Goal: Task Accomplishment & Management: Manage account settings

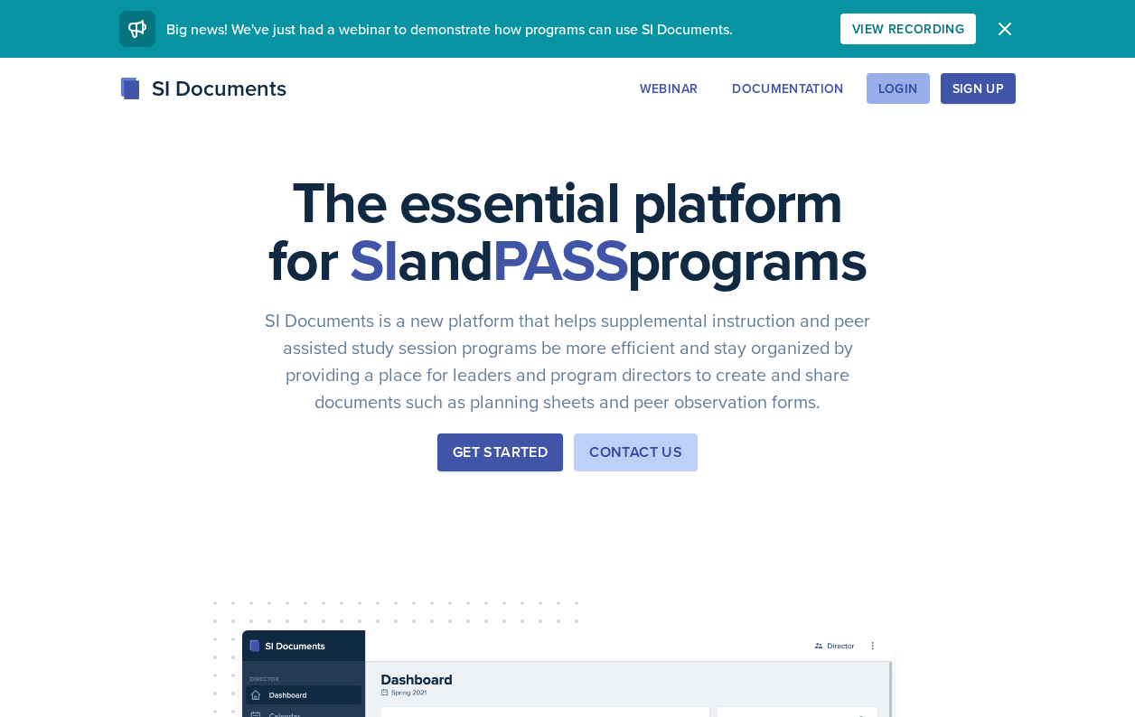
click at [908, 85] on div "Login" at bounding box center [898, 88] width 40 height 14
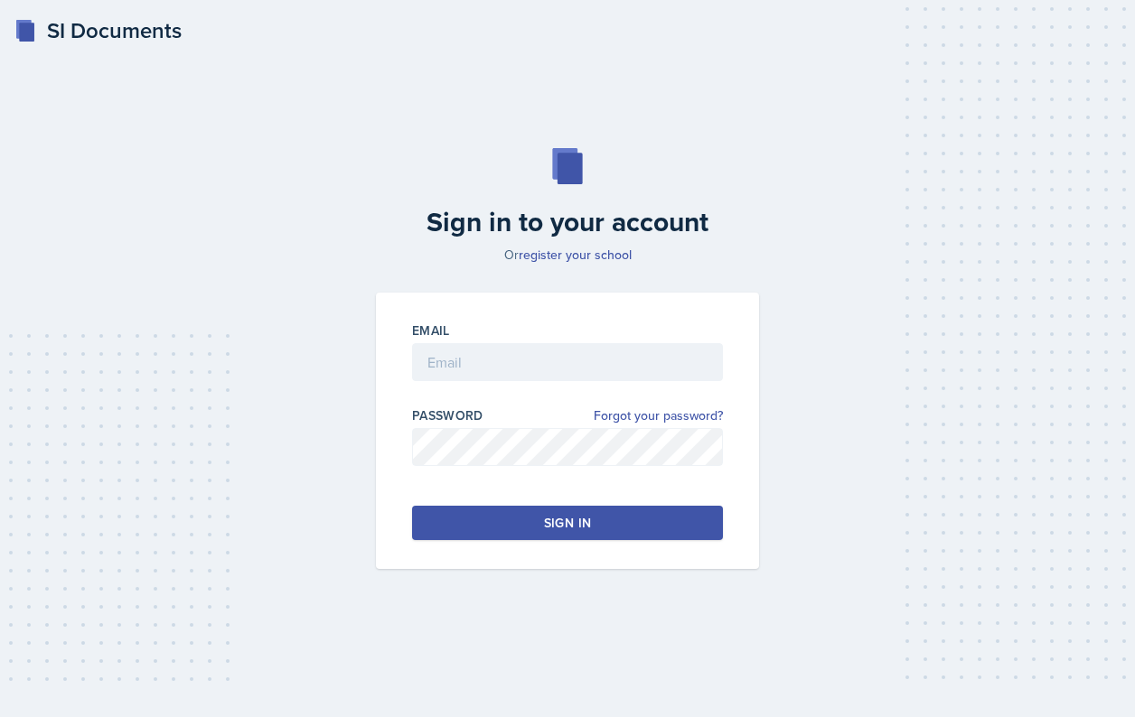
click at [500, 383] on div at bounding box center [567, 390] width 311 height 18
click at [510, 369] on input "email" at bounding box center [567, 362] width 311 height 38
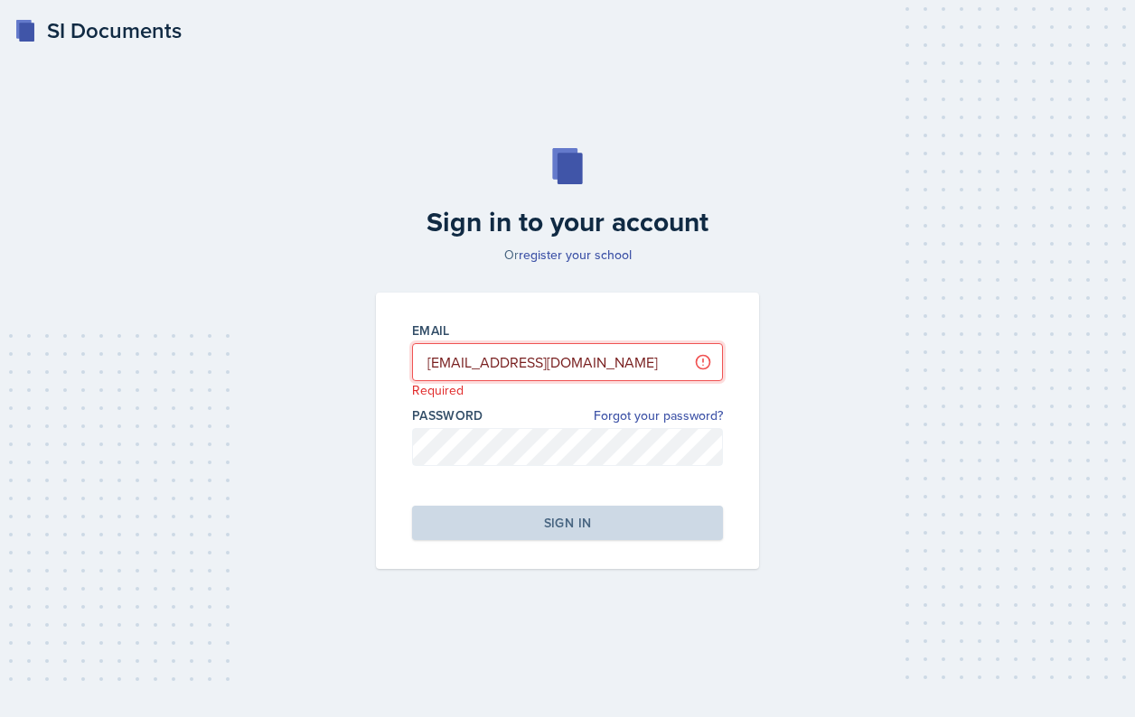
type input "[EMAIL_ADDRESS][DOMAIN_NAME]"
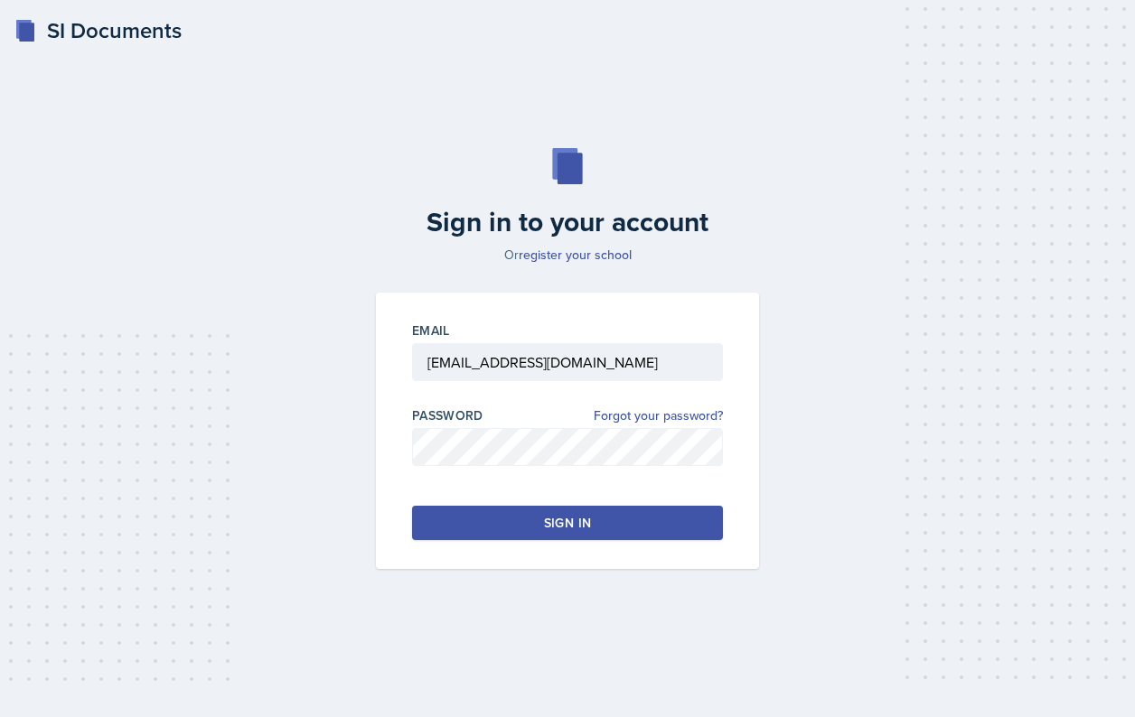
click at [509, 516] on button "Sign in" at bounding box center [567, 523] width 311 height 34
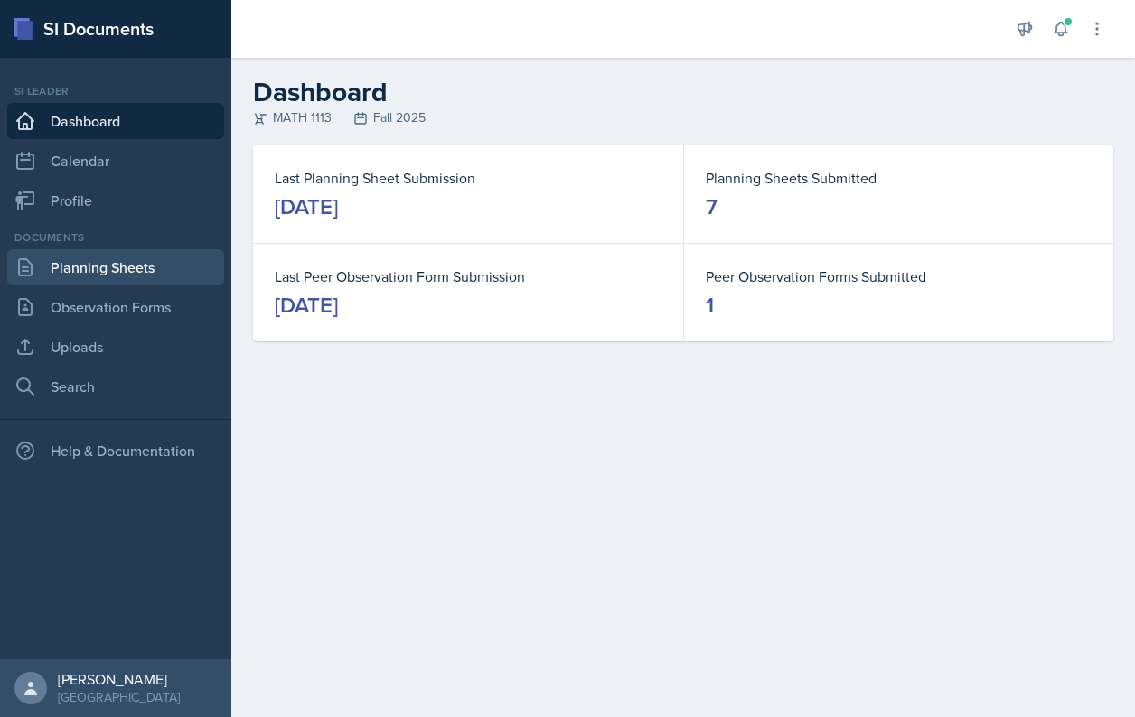
click at [173, 281] on link "Planning Sheets" at bounding box center [115, 267] width 217 height 36
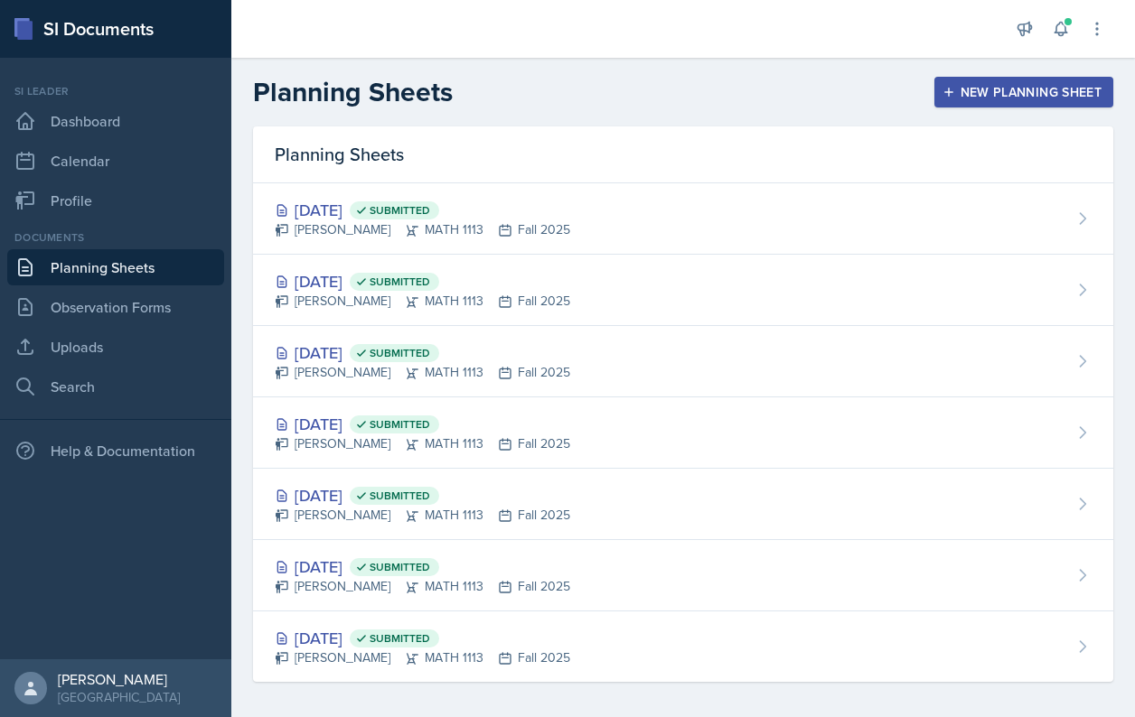
click at [936, 95] on button "New Planning Sheet" at bounding box center [1023, 92] width 179 height 31
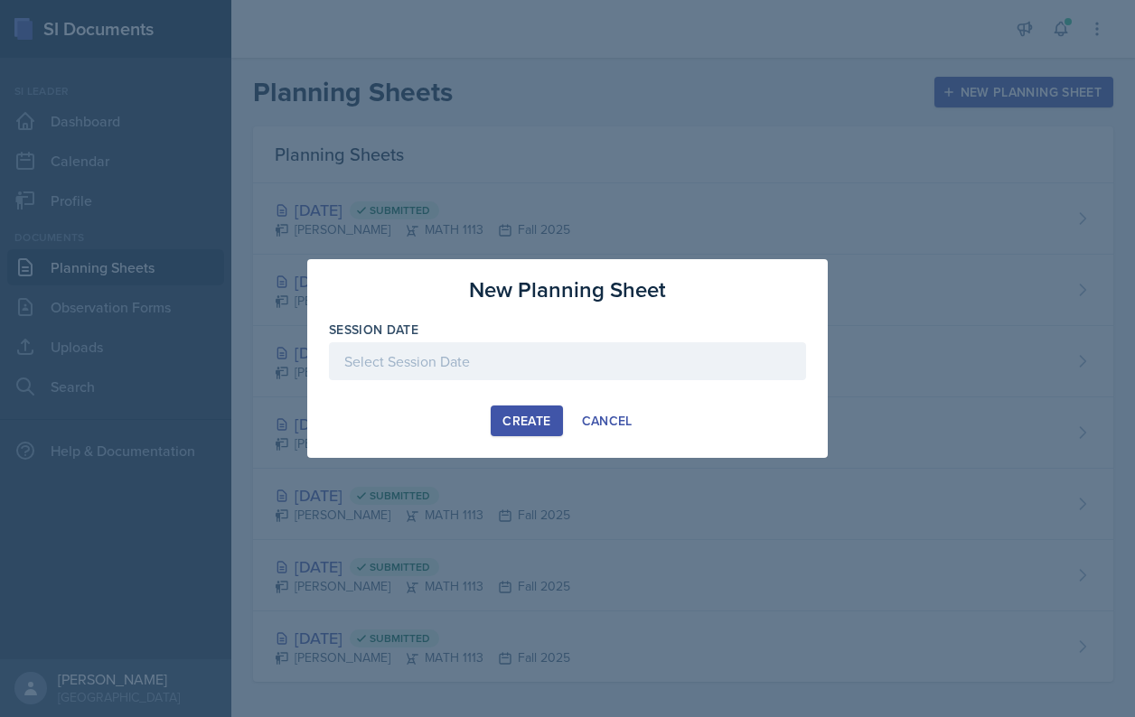
click at [569, 374] on div at bounding box center [567, 361] width 477 height 38
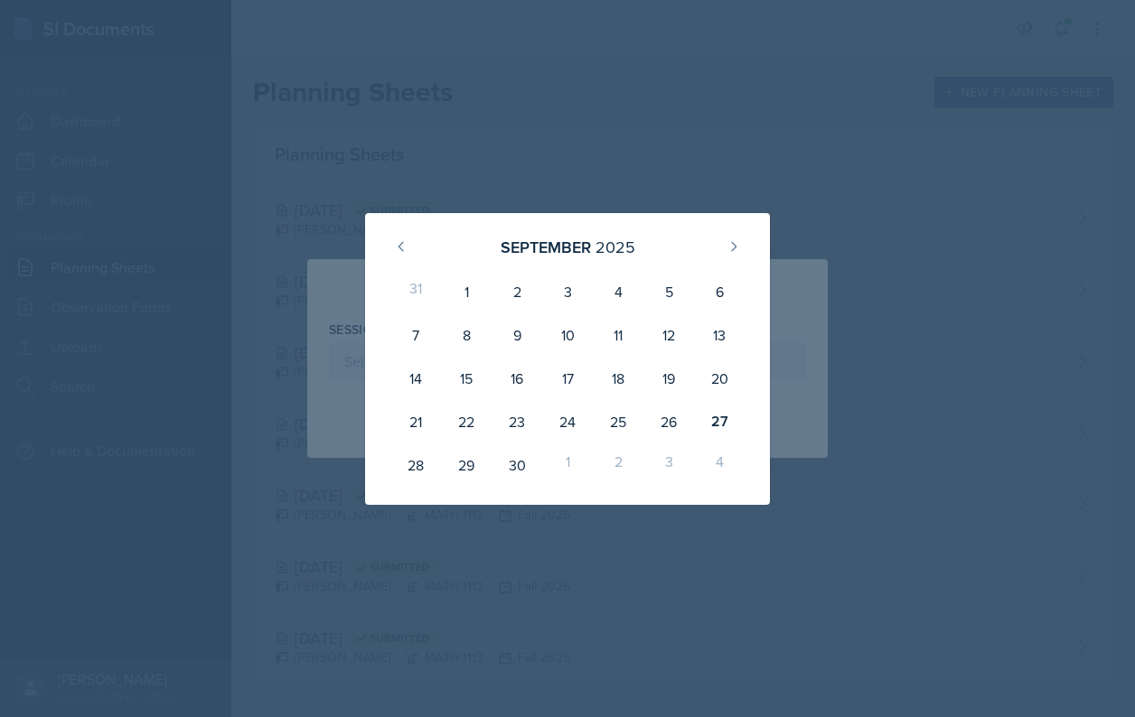
click at [772, 201] on div at bounding box center [567, 358] width 1135 height 717
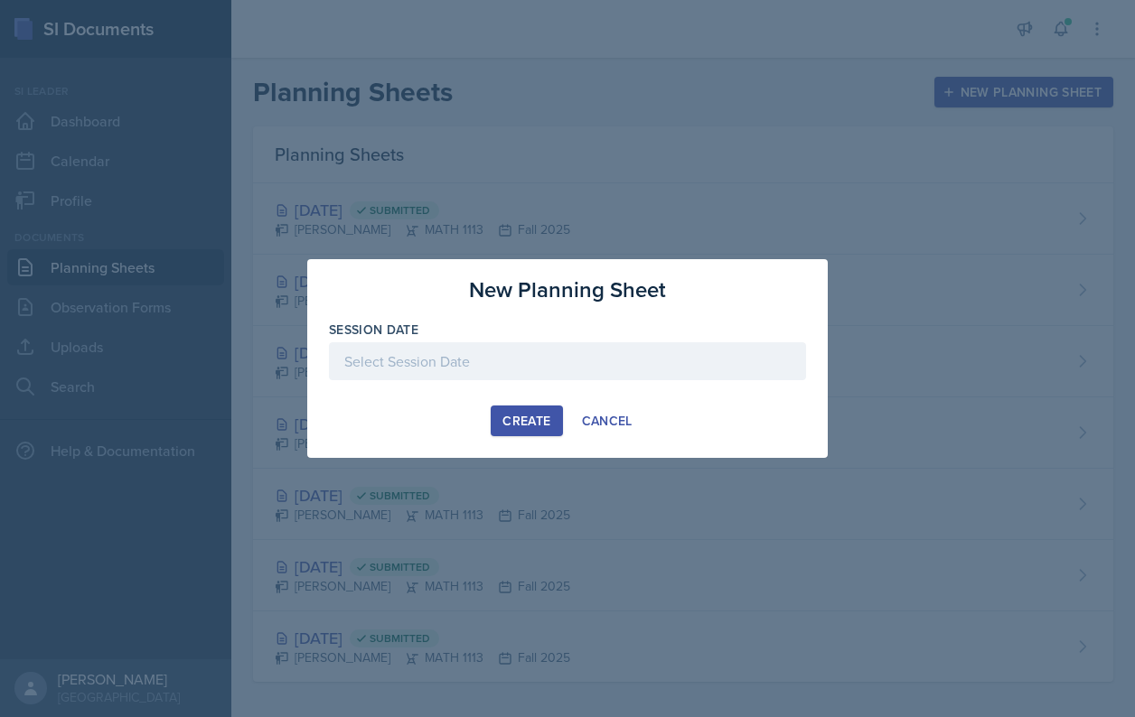
click at [514, 134] on div at bounding box center [567, 358] width 1135 height 717
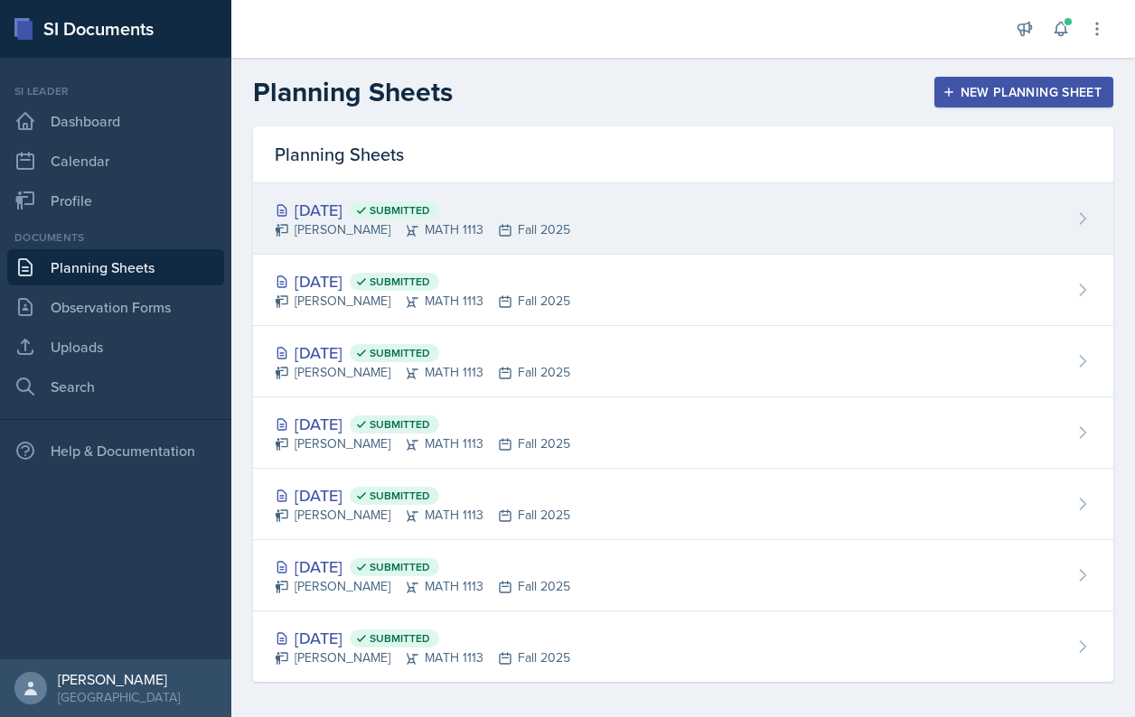
click at [397, 201] on div "[DATE] Submitted" at bounding box center [422, 210] width 295 height 24
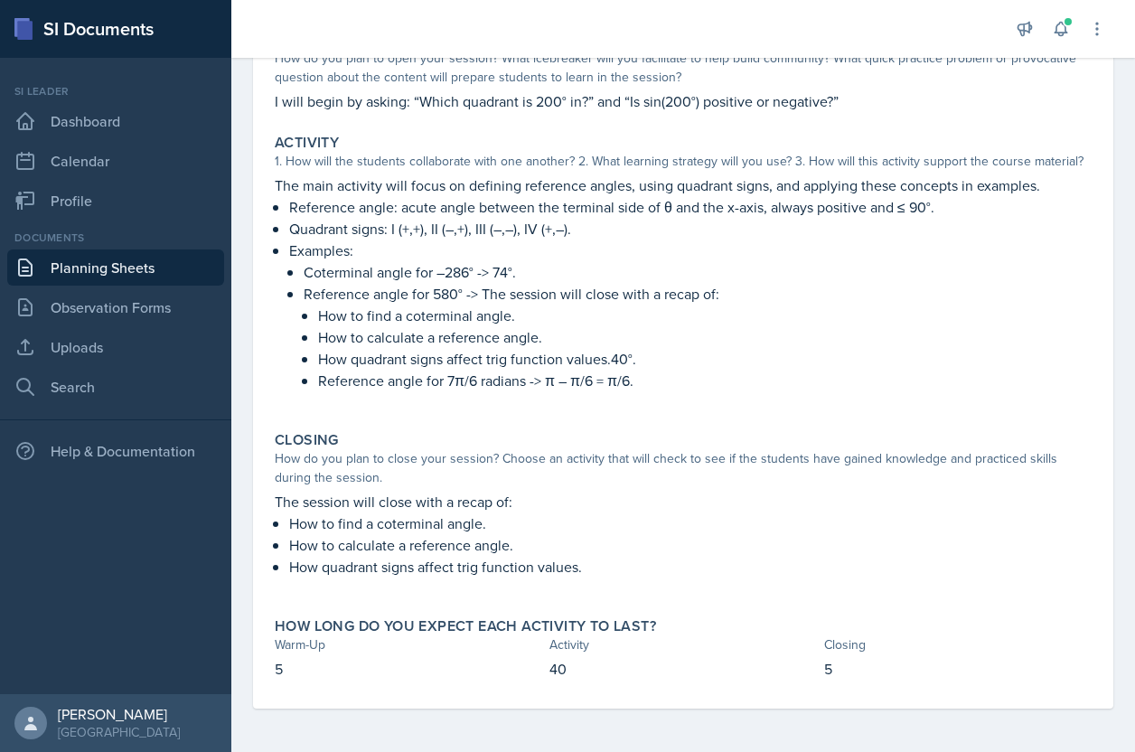
scroll to position [205, 0]
